Goal: Information Seeking & Learning: Learn about a topic

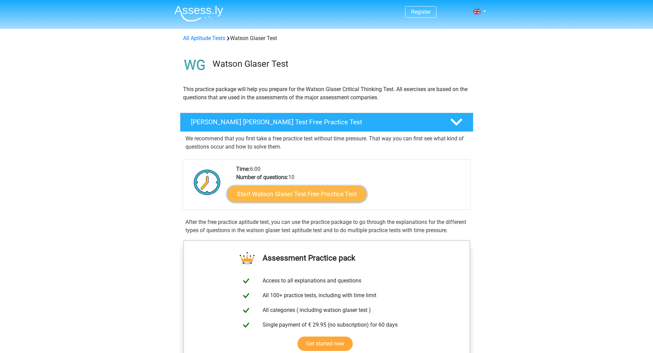
click at [290, 192] on link "Start Watson Glaser Test Free Practice Test" at bounding box center [296, 194] width 139 height 16
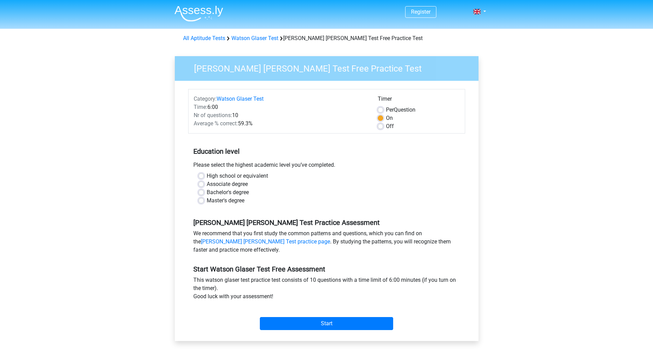
click at [207, 193] on label "Bachelor's degree" at bounding box center [228, 193] width 42 height 8
click at [201, 193] on input "Bachelor's degree" at bounding box center [200, 192] width 5 height 7
radio input "true"
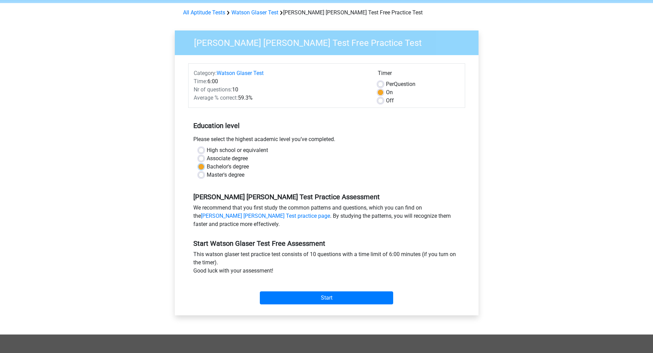
scroll to position [69, 0]
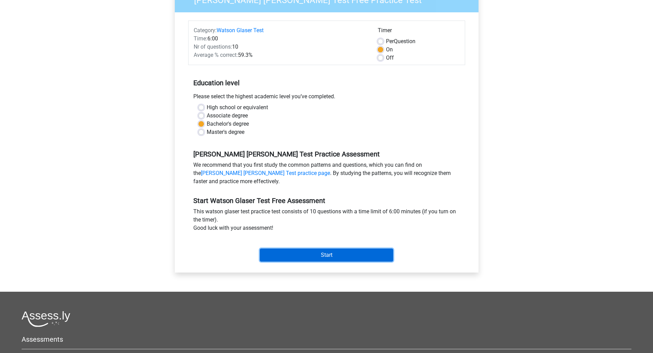
click at [319, 254] on input "Start" at bounding box center [326, 255] width 133 height 13
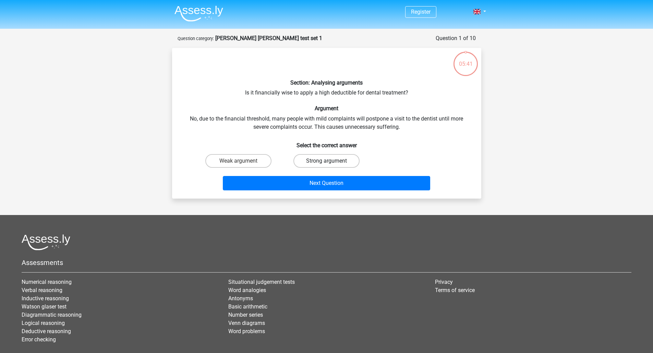
click at [336, 162] on label "Strong argument" at bounding box center [326, 161] width 66 height 14
click at [331, 162] on input "Strong argument" at bounding box center [328, 163] width 4 height 4
radio input "true"
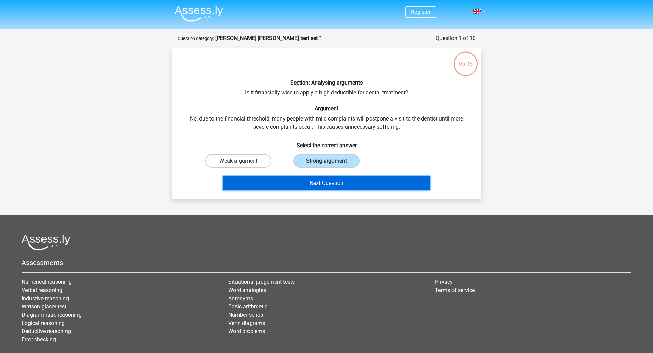
click at [361, 182] on button "Next Question" at bounding box center [326, 183] width 207 height 14
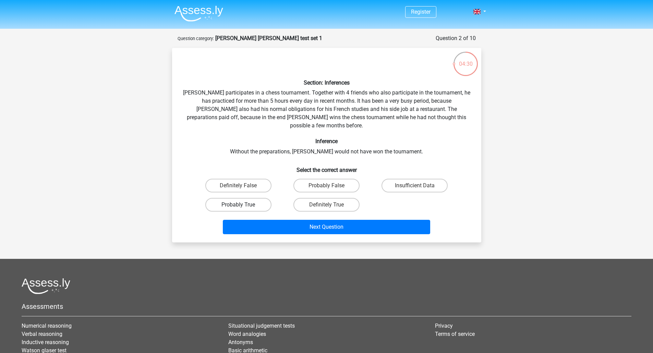
click at [253, 198] on label "Probably True" at bounding box center [238, 205] width 66 height 14
click at [243, 205] on input "Probably True" at bounding box center [240, 207] width 4 height 4
radio input "true"
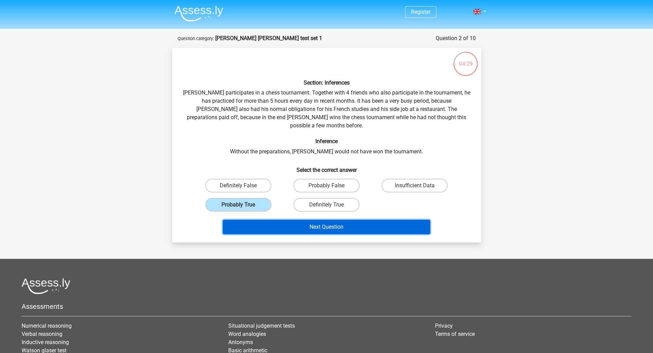
click at [341, 220] on button "Next Question" at bounding box center [326, 227] width 207 height 14
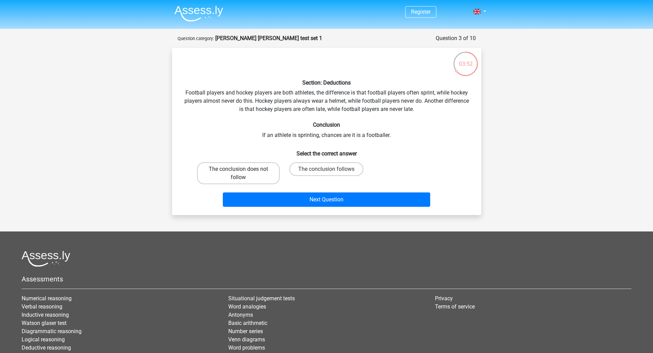
click at [230, 174] on label "The conclusion does not follow" at bounding box center [238, 173] width 83 height 22
click at [238, 174] on input "The conclusion does not follow" at bounding box center [240, 171] width 4 height 4
radio input "true"
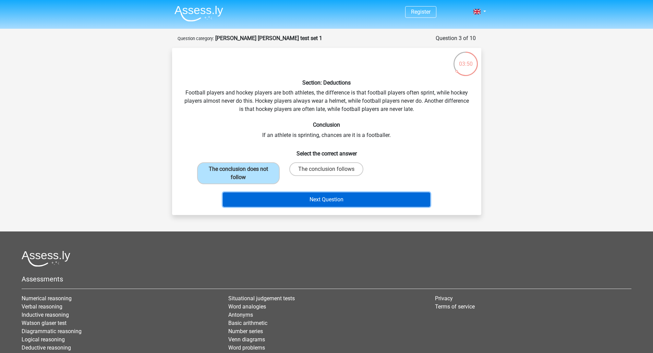
click at [318, 199] on button "Next Question" at bounding box center [326, 200] width 207 height 14
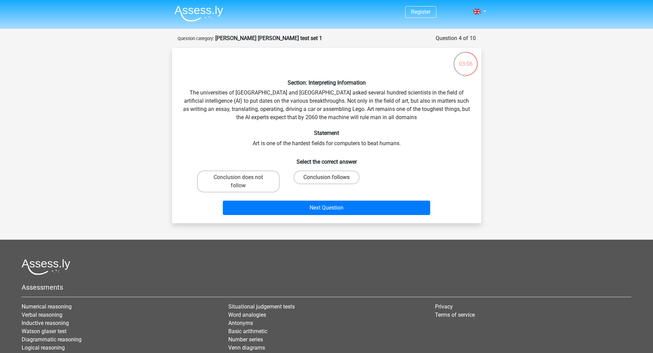
click at [341, 178] on label "Conclusion follows" at bounding box center [326, 178] width 66 height 14
click at [331, 178] on input "Conclusion follows" at bounding box center [328, 180] width 4 height 4
radio input "true"
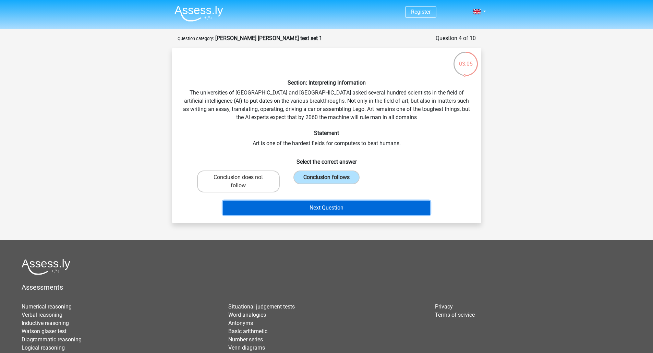
click at [332, 206] on button "Next Question" at bounding box center [326, 208] width 207 height 14
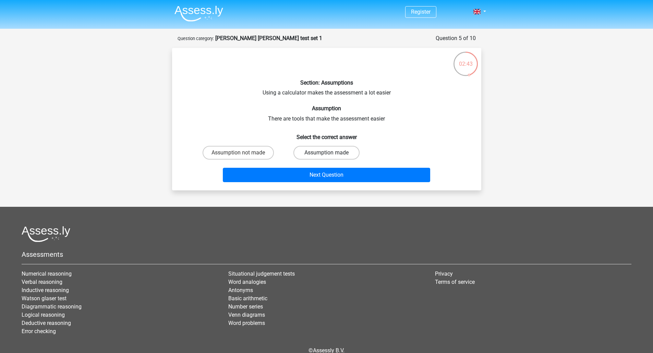
click at [334, 154] on label "Assumption made" at bounding box center [326, 153] width 66 height 14
click at [331, 154] on input "Assumption made" at bounding box center [328, 155] width 4 height 4
radio input "true"
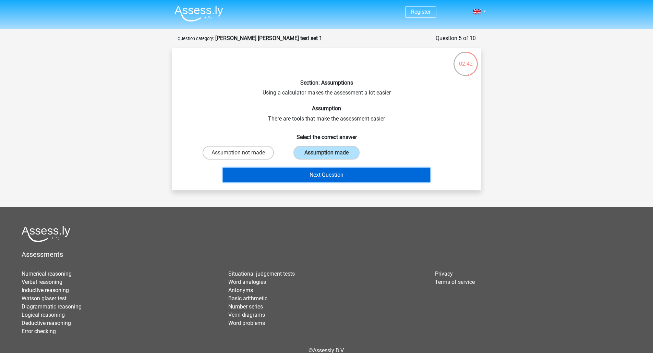
click at [335, 172] on button "Next Question" at bounding box center [326, 175] width 207 height 14
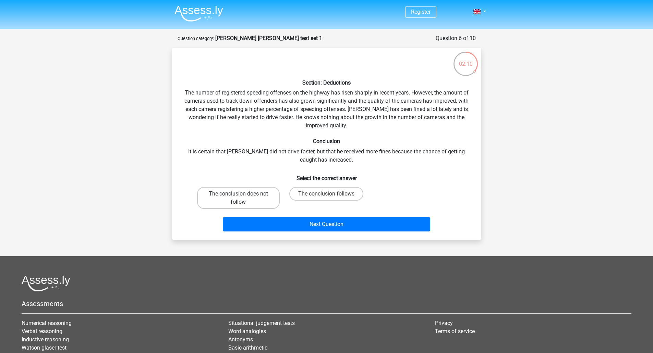
click at [250, 196] on label "The conclusion does not follow" at bounding box center [238, 198] width 83 height 22
click at [243, 196] on input "The conclusion does not follow" at bounding box center [240, 196] width 4 height 4
radio input "true"
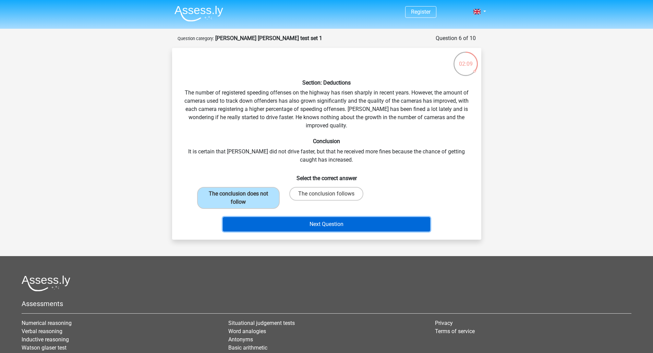
click at [289, 226] on button "Next Question" at bounding box center [326, 224] width 207 height 14
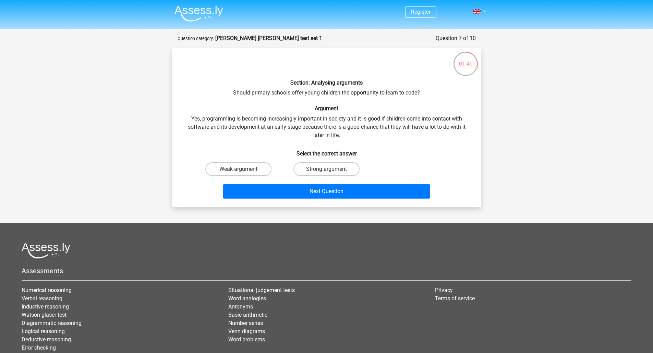
click at [330, 171] on input "Strong argument" at bounding box center [328, 171] width 4 height 4
radio input "true"
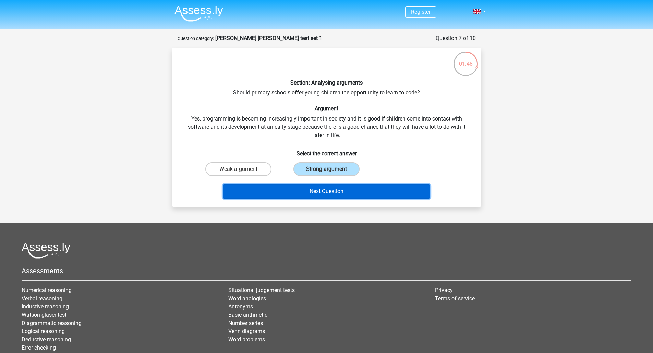
click at [325, 189] on button "Next Question" at bounding box center [326, 191] width 207 height 14
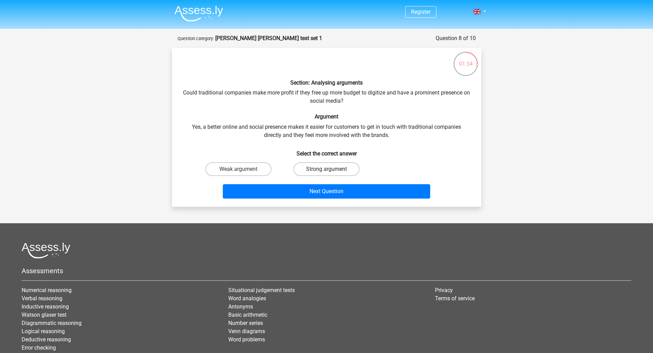
click at [320, 172] on label "Strong argument" at bounding box center [326, 169] width 66 height 14
click at [326, 172] on input "Strong argument" at bounding box center [328, 171] width 4 height 4
radio input "true"
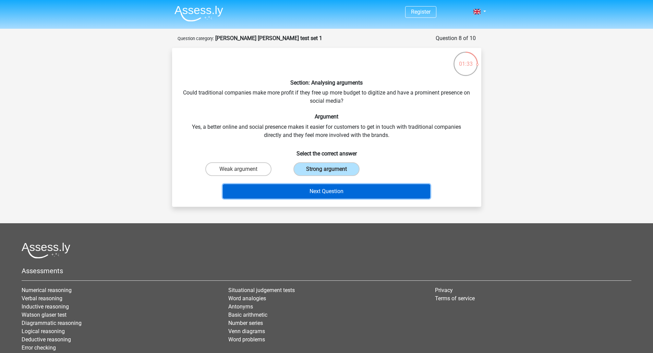
click at [317, 193] on button "Next Question" at bounding box center [326, 191] width 207 height 14
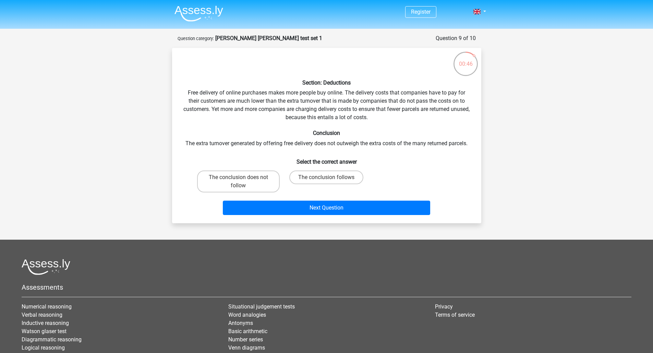
click at [215, 148] on div "Section: Deductions Free delivery of online purchases makes more people buy onl…" at bounding box center [327, 135] width 304 height 165
click at [363, 152] on div "Section: Deductions Free delivery of online purchases makes more people buy onl…" at bounding box center [327, 135] width 304 height 165
click at [257, 186] on label "The conclusion does not follow" at bounding box center [238, 182] width 83 height 22
click at [243, 182] on input "The conclusion does not follow" at bounding box center [240, 180] width 4 height 4
radio input "true"
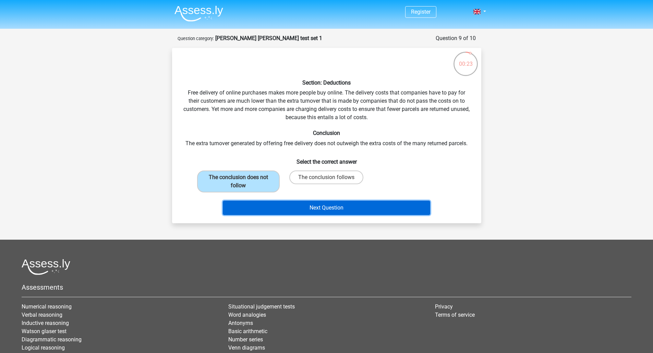
click at [337, 210] on button "Next Question" at bounding box center [326, 208] width 207 height 14
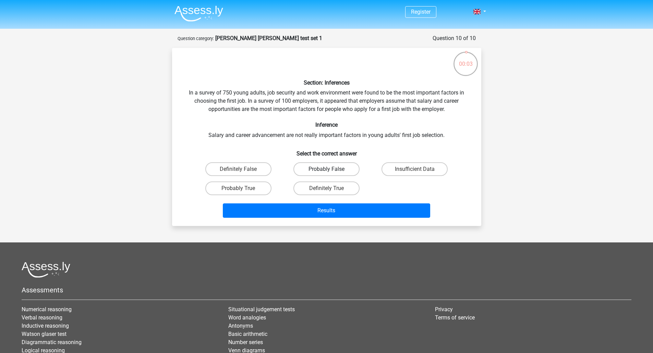
click at [345, 168] on label "Probably False" at bounding box center [326, 169] width 66 height 14
click at [331, 169] on input "Probably False" at bounding box center [328, 171] width 4 height 4
radio input "true"
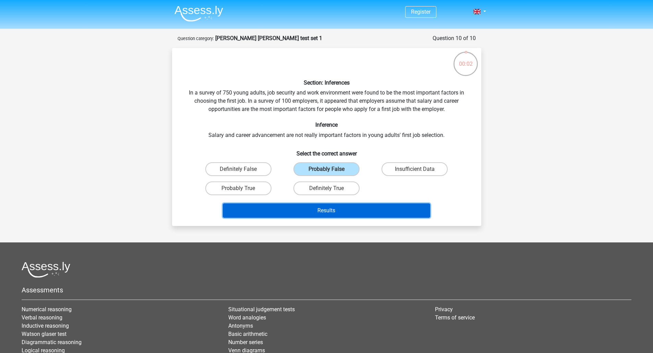
click at [332, 210] on button "Results" at bounding box center [326, 211] width 207 height 14
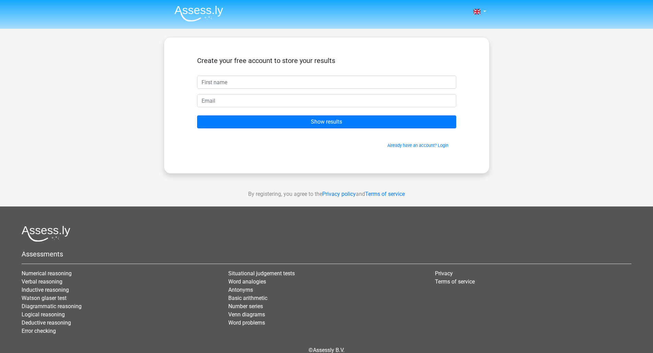
click at [295, 85] on input "text" at bounding box center [326, 82] width 259 height 13
type input "Teresa"
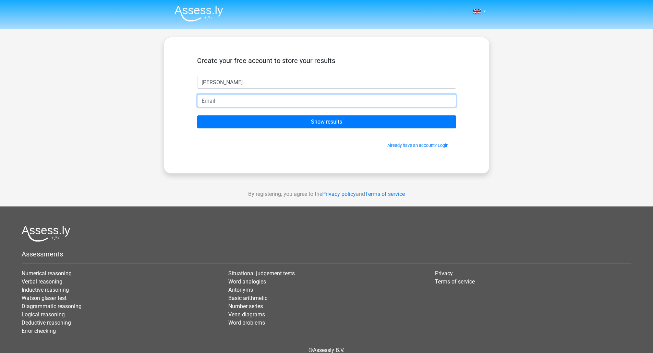
click at [228, 101] on input "email" at bounding box center [326, 100] width 259 height 13
type input "teresamcclean@tprg.com"
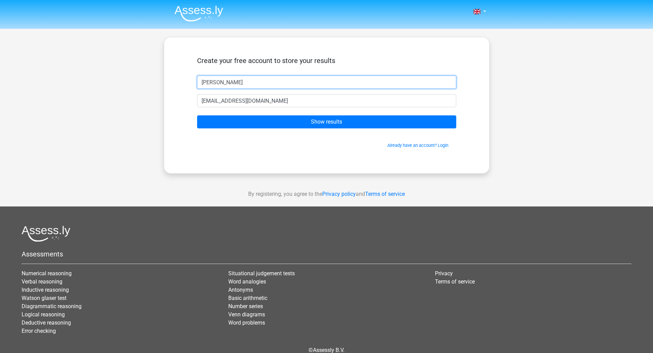
drag, startPoint x: 254, startPoint y: 83, endPoint x: 178, endPoint y: 78, distance: 76.5
click at [178, 78] on div "Create your free account to store your results Teresa teresamcclean@tprg.com Sh…" at bounding box center [327, 105] width 326 height 137
type input "T"
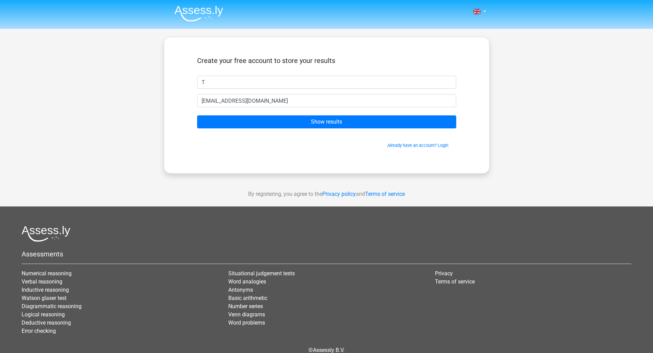
click at [184, 140] on div "Create your free account to store your results T teresamcclean@tprg.com Show re…" at bounding box center [327, 105] width 292 height 103
click at [221, 76] on input "T" at bounding box center [326, 82] width 259 height 13
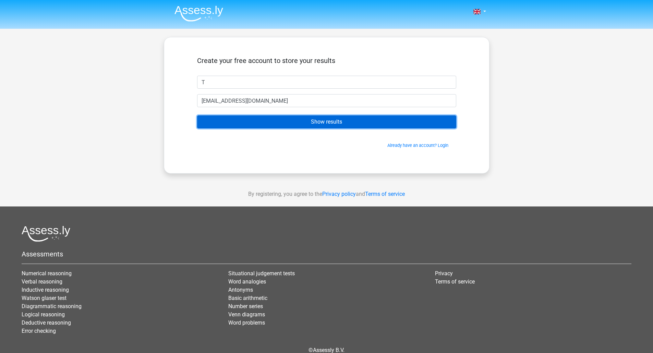
click at [319, 122] on input "Show results" at bounding box center [326, 122] width 259 height 13
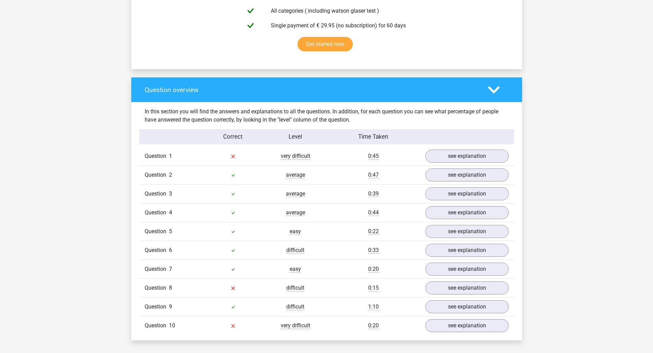
scroll to position [480, 0]
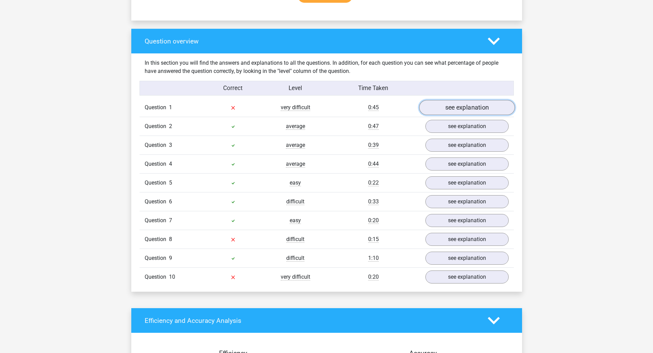
click at [493, 109] on link "see explanation" at bounding box center [467, 107] width 96 height 15
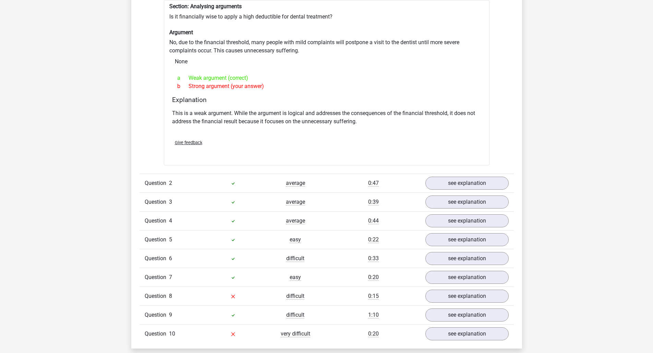
scroll to position [617, 0]
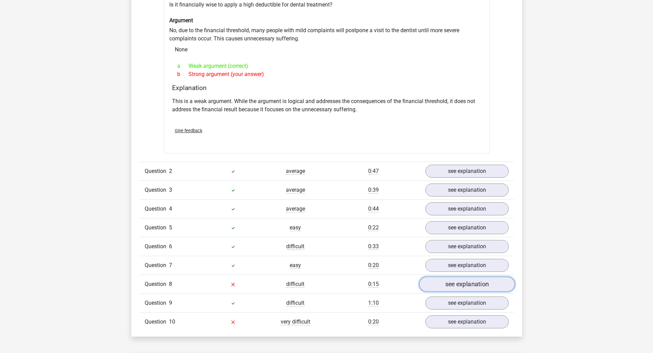
click at [468, 284] on link "see explanation" at bounding box center [467, 284] width 96 height 15
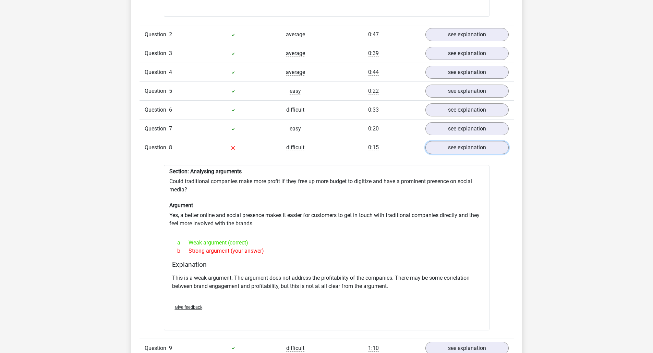
scroll to position [754, 0]
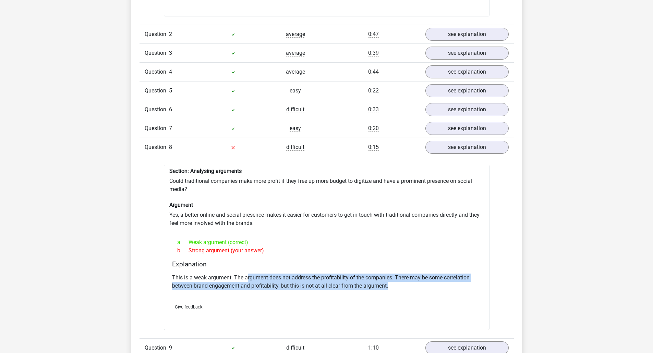
drag, startPoint x: 260, startPoint y: 279, endPoint x: 399, endPoint y: 286, distance: 139.0
click at [399, 286] on p "This is a weak argument. The argument does not address the profitability of the…" at bounding box center [326, 282] width 309 height 16
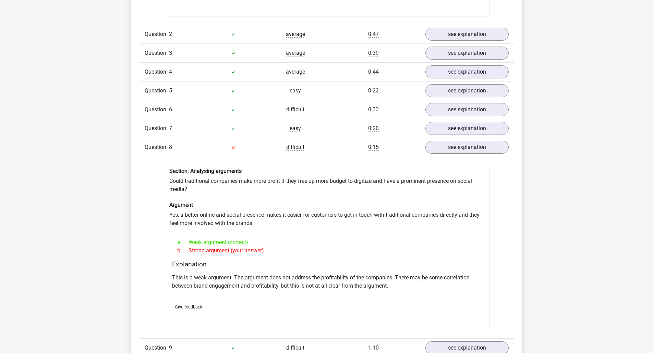
click at [335, 240] on div "a Weak argument (correct)" at bounding box center [326, 243] width 309 height 8
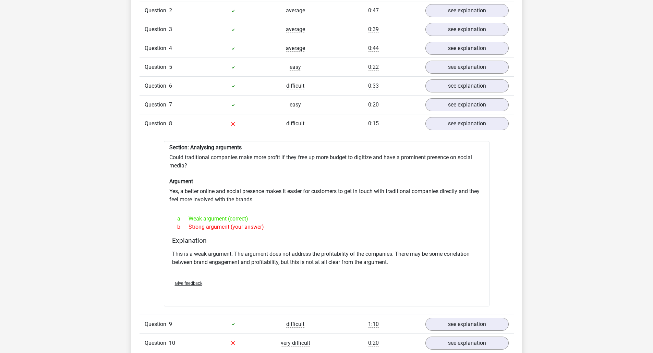
scroll to position [788, 0]
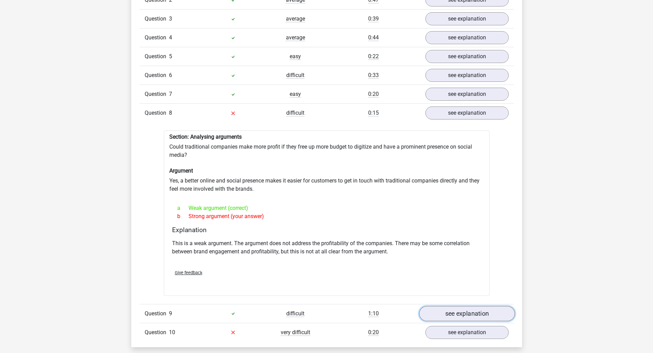
click at [450, 315] on link "see explanation" at bounding box center [467, 313] width 96 height 15
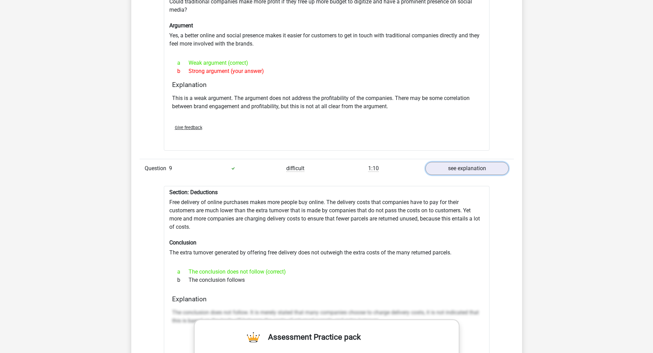
scroll to position [960, 0]
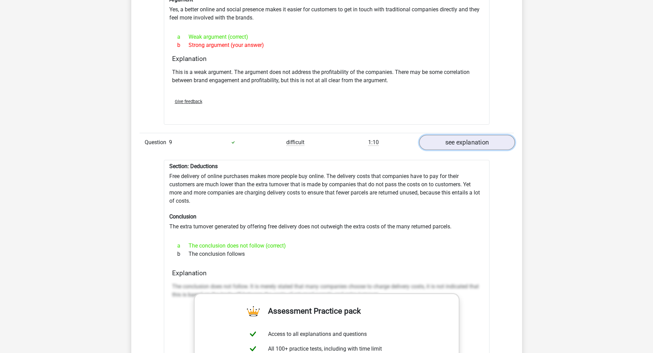
click at [461, 145] on link "see explanation" at bounding box center [467, 142] width 96 height 15
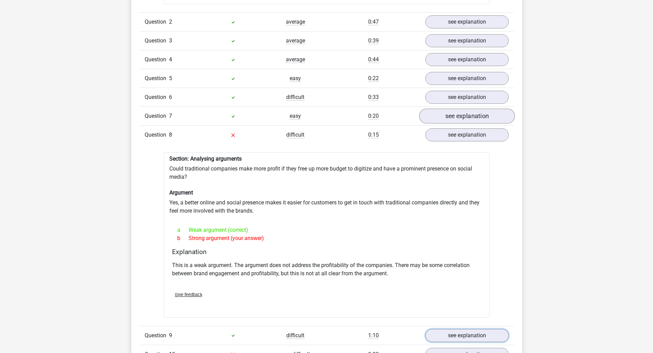
scroll to position [754, 0]
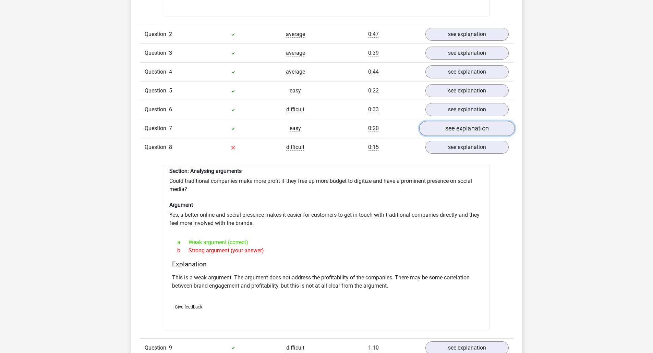
click at [458, 129] on link "see explanation" at bounding box center [467, 128] width 96 height 15
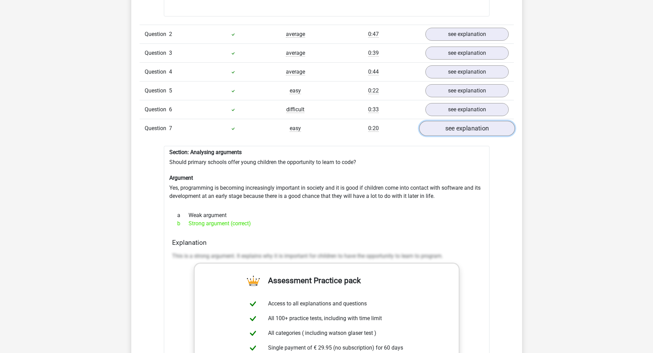
click at [458, 129] on link "see explanation" at bounding box center [467, 128] width 96 height 15
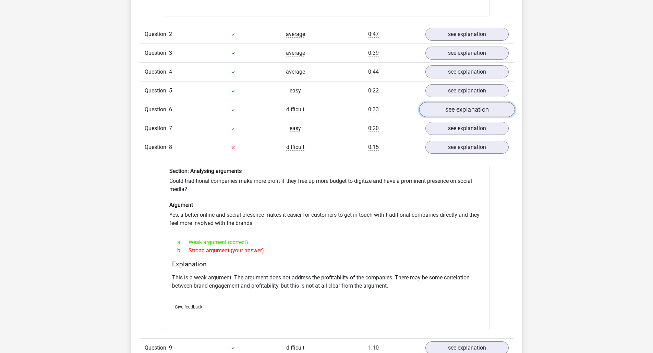
click at [460, 114] on link "see explanation" at bounding box center [467, 109] width 96 height 15
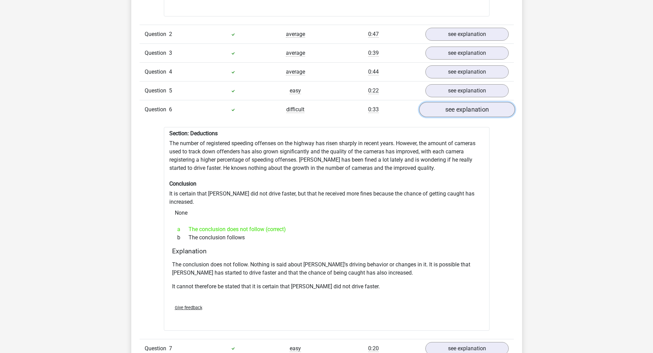
click at [460, 114] on link "see explanation" at bounding box center [467, 109] width 96 height 15
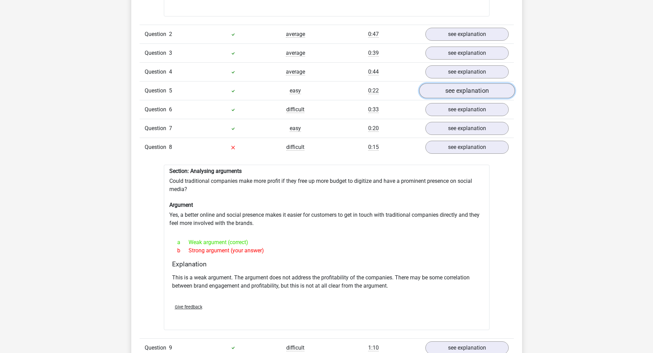
click at [459, 90] on link "see explanation" at bounding box center [467, 90] width 96 height 15
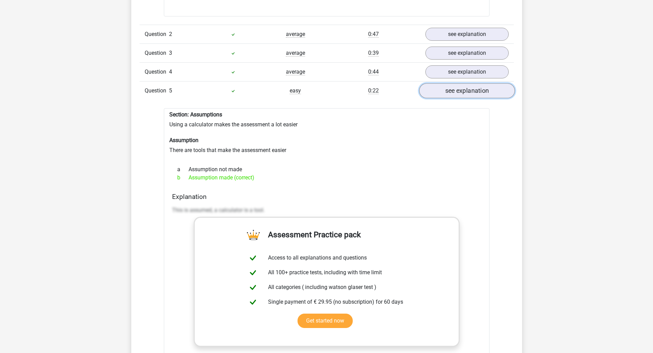
click at [459, 90] on link "see explanation" at bounding box center [467, 90] width 96 height 15
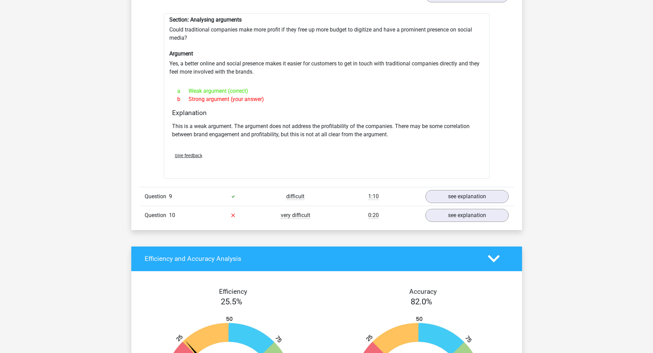
scroll to position [925, 0]
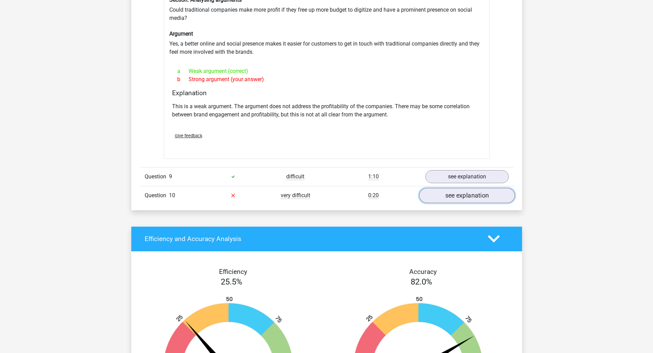
click at [455, 197] on link "see explanation" at bounding box center [467, 195] width 96 height 15
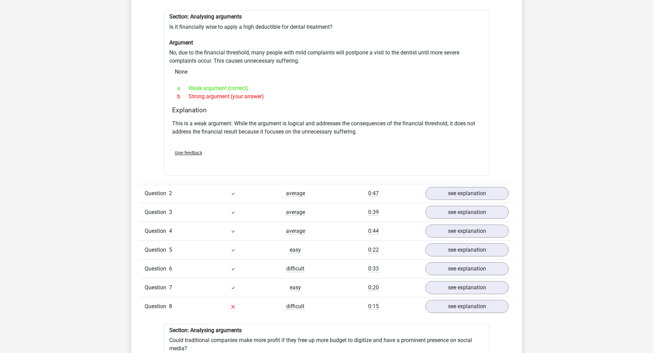
scroll to position [583, 0]
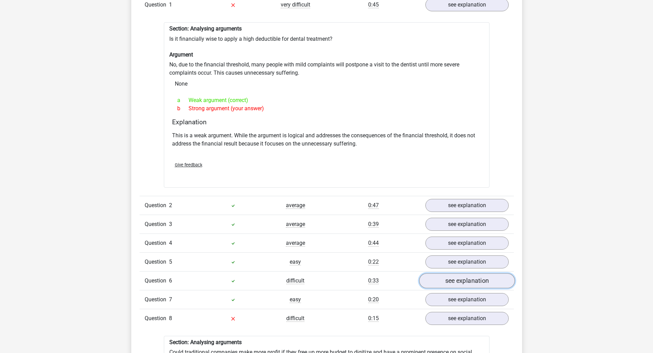
click at [464, 282] on link "see explanation" at bounding box center [467, 281] width 96 height 15
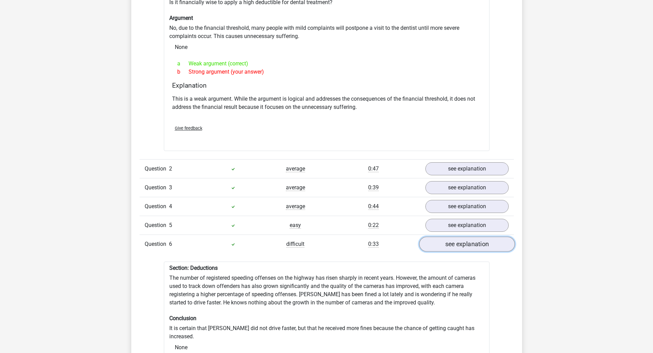
scroll to position [617, 0]
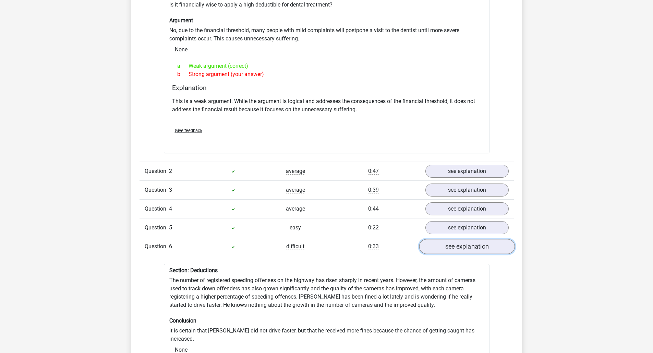
click at [451, 243] on link "see explanation" at bounding box center [467, 246] width 96 height 15
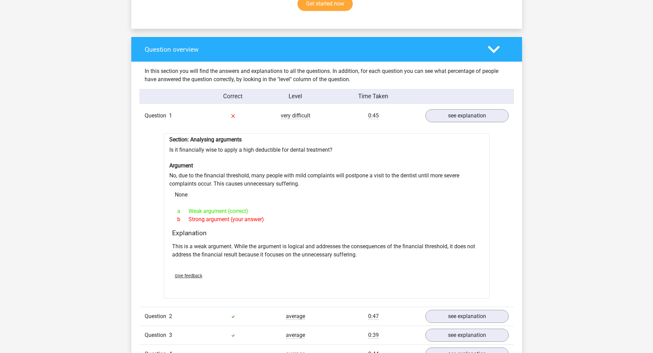
scroll to position [446, 0]
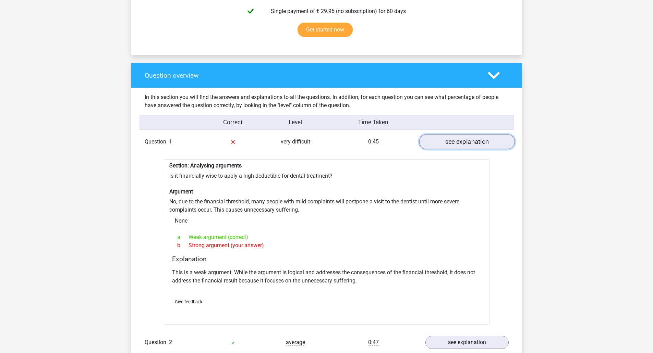
click at [445, 146] on link "see explanation" at bounding box center [467, 142] width 96 height 15
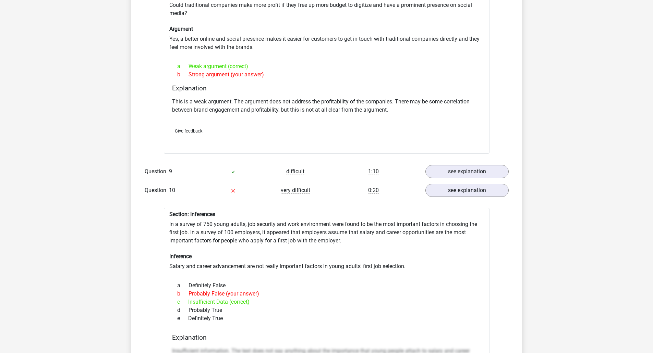
scroll to position [754, 0]
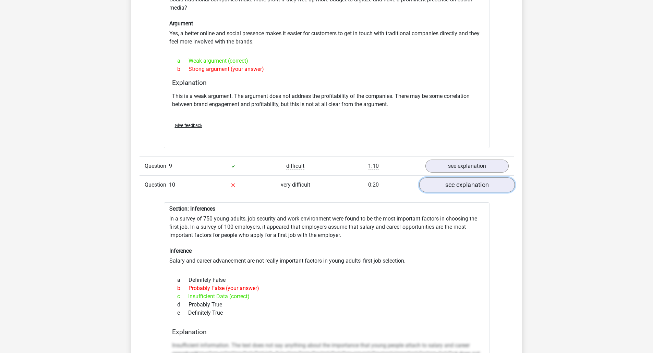
click at [460, 185] on link "see explanation" at bounding box center [467, 185] width 96 height 15
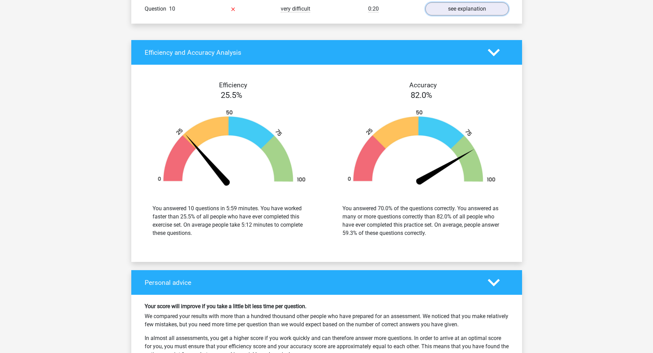
scroll to position [1063, 0]
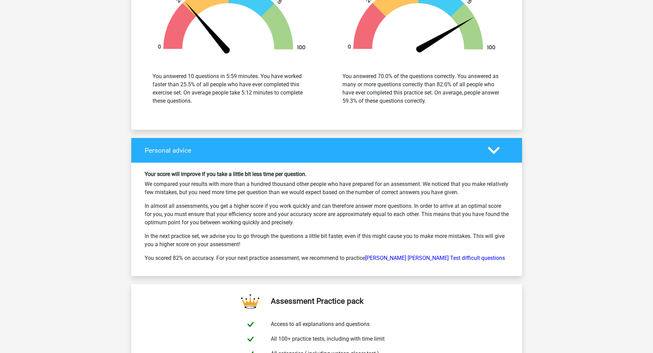
click at [419, 151] on h4 "Personal advice" at bounding box center [311, 151] width 333 height 8
click at [499, 157] on div "Personal advice" at bounding box center [326, 150] width 391 height 25
click at [498, 152] on icon at bounding box center [494, 151] width 12 height 12
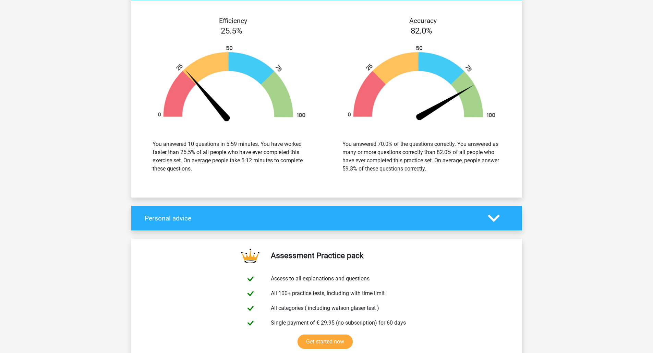
scroll to position [857, 0]
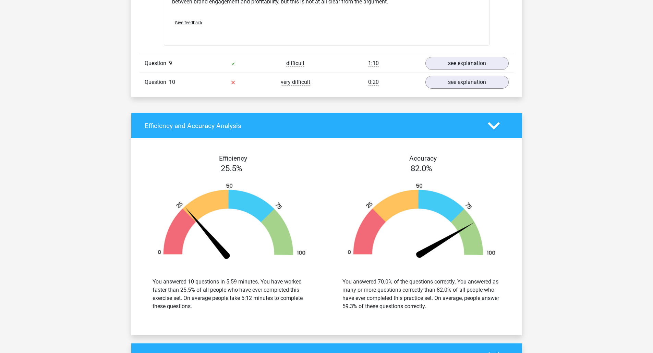
click at [486, 123] on div at bounding box center [498, 126] width 31 height 12
click at [488, 119] on div "Efficiency and Accuracy Analysis" at bounding box center [326, 125] width 391 height 25
click at [493, 123] on icon at bounding box center [494, 126] width 12 height 12
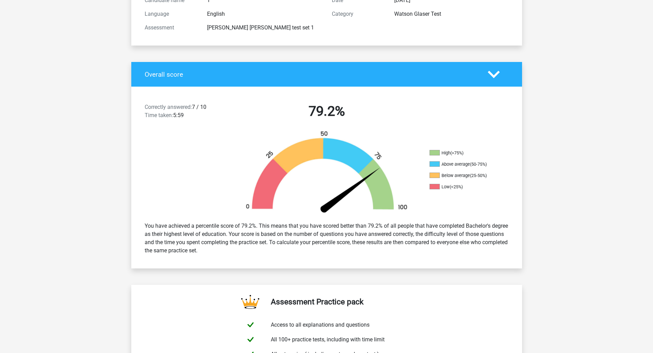
scroll to position [103, 0]
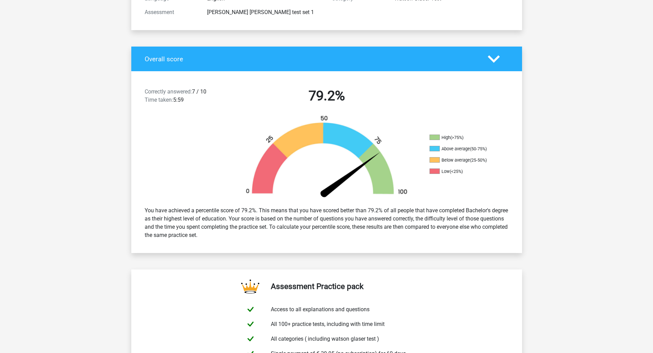
drag, startPoint x: 306, startPoint y: 262, endPoint x: 238, endPoint y: 252, distance: 68.6
click at [238, 252] on div "Correctly answered: 7 / 10 Time taken: 5:59 79.2% High (>75%) Above average (50…" at bounding box center [326, 162] width 380 height 182
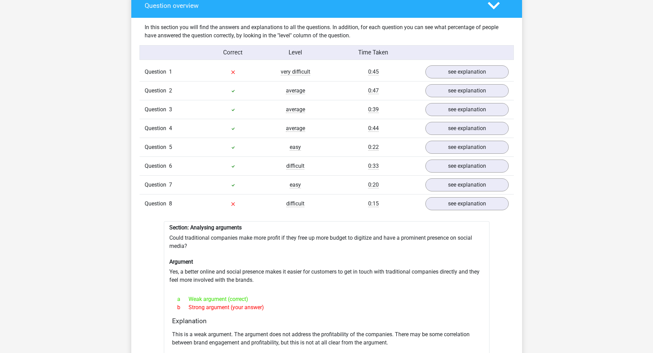
scroll to position [514, 0]
